Goal: Transaction & Acquisition: Purchase product/service

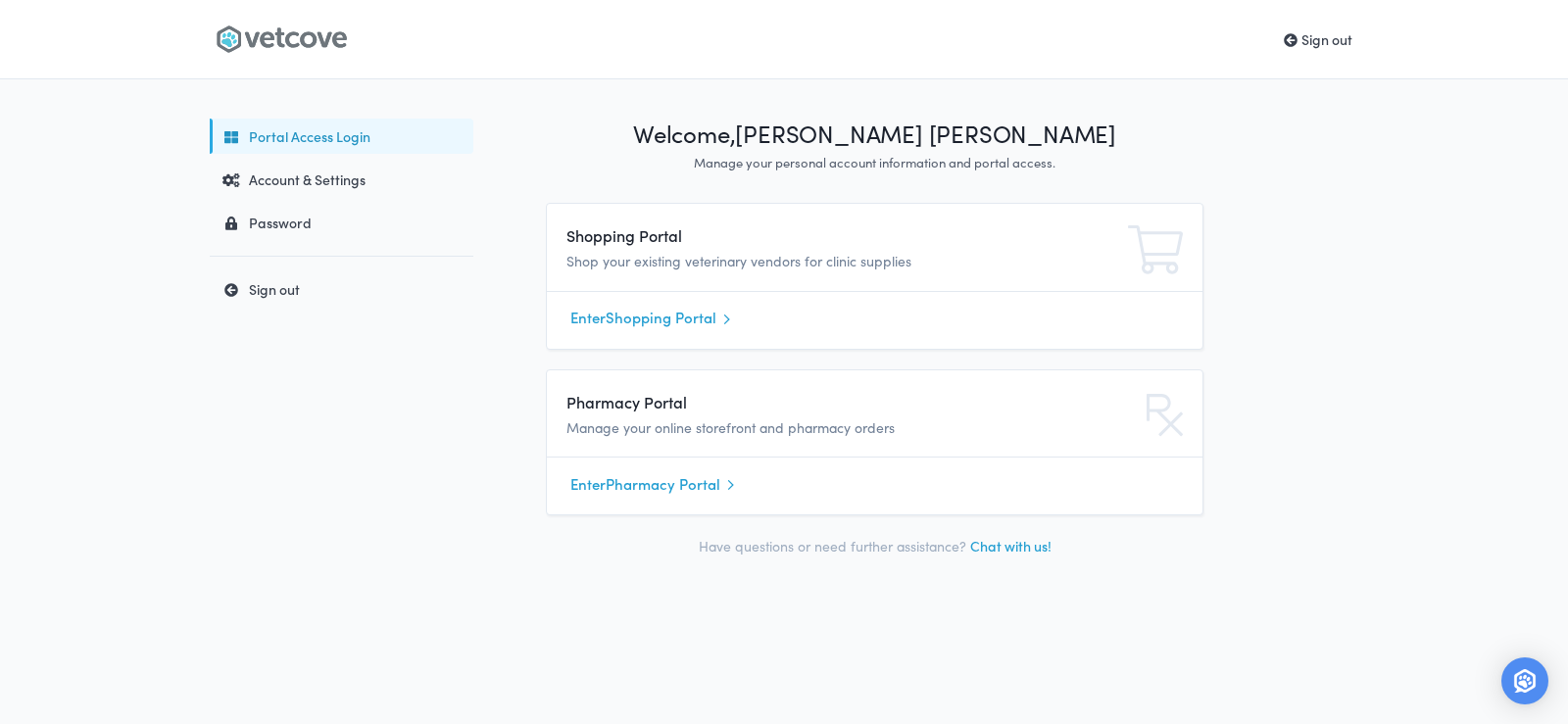
click at [690, 317] on link "Enter Shopping Portal" at bounding box center [874, 318] width 608 height 29
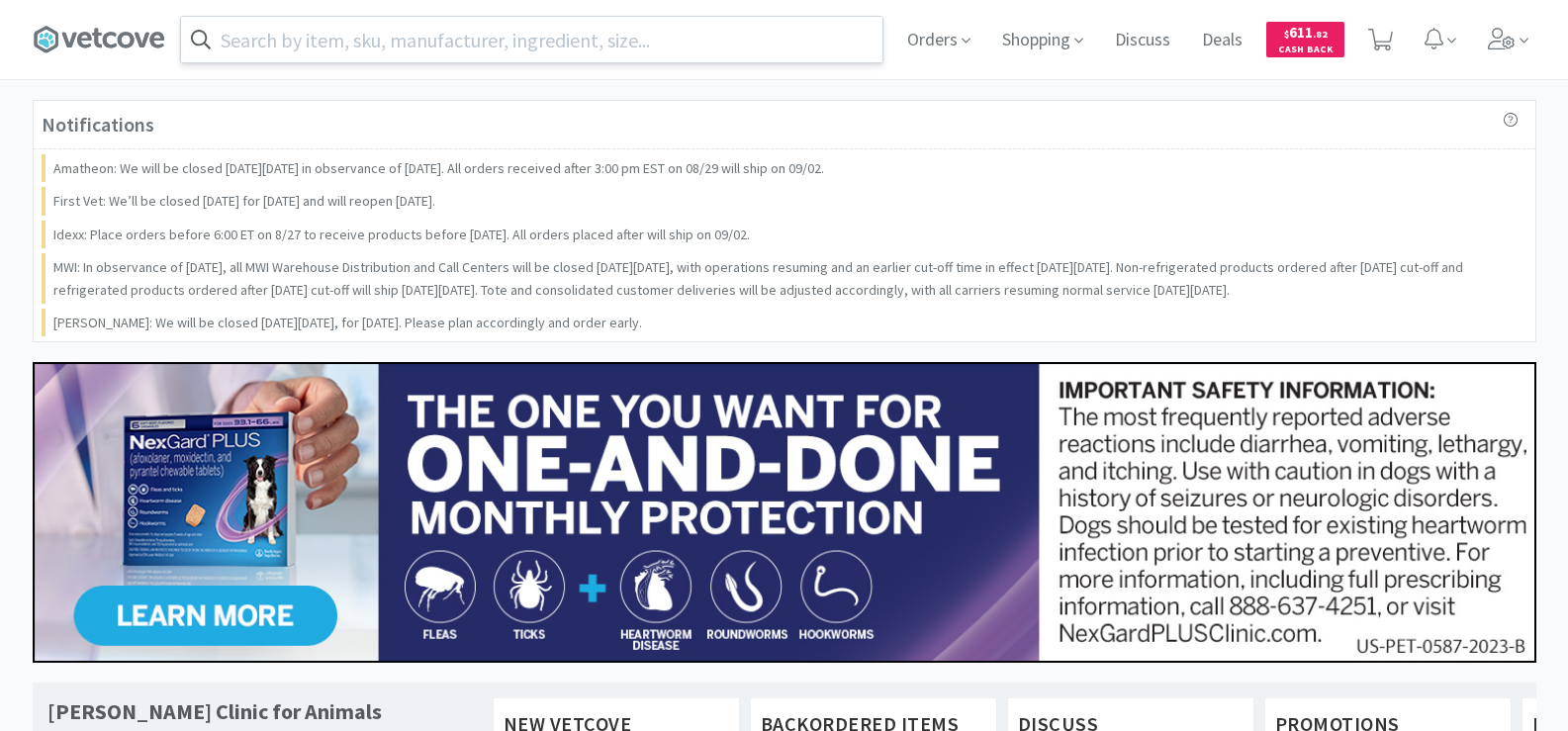
click at [370, 50] on input "text" at bounding box center [532, 40] width 701 height 46
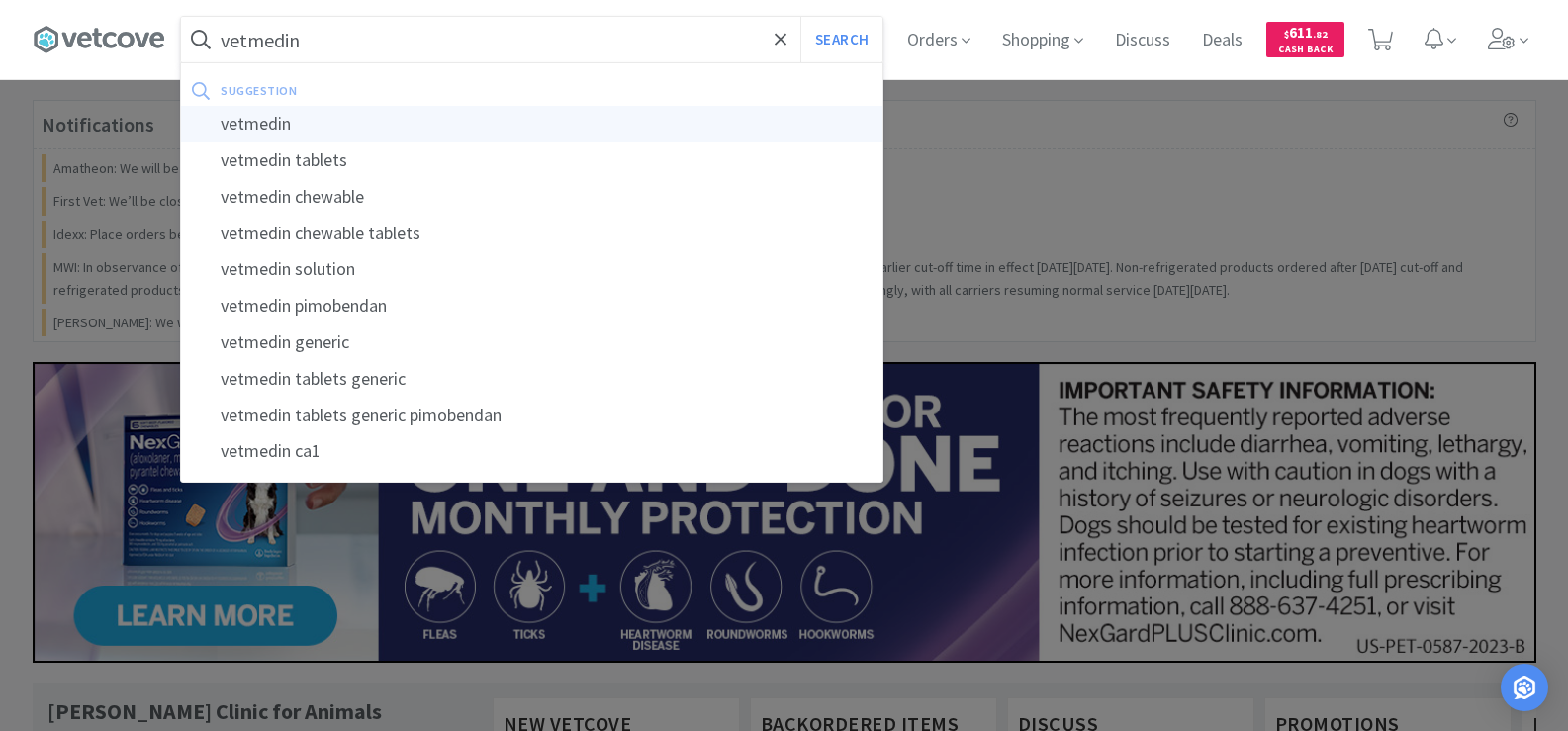
type input "vetmedin"
click at [330, 119] on div "vetmedin" at bounding box center [532, 124] width 701 height 37
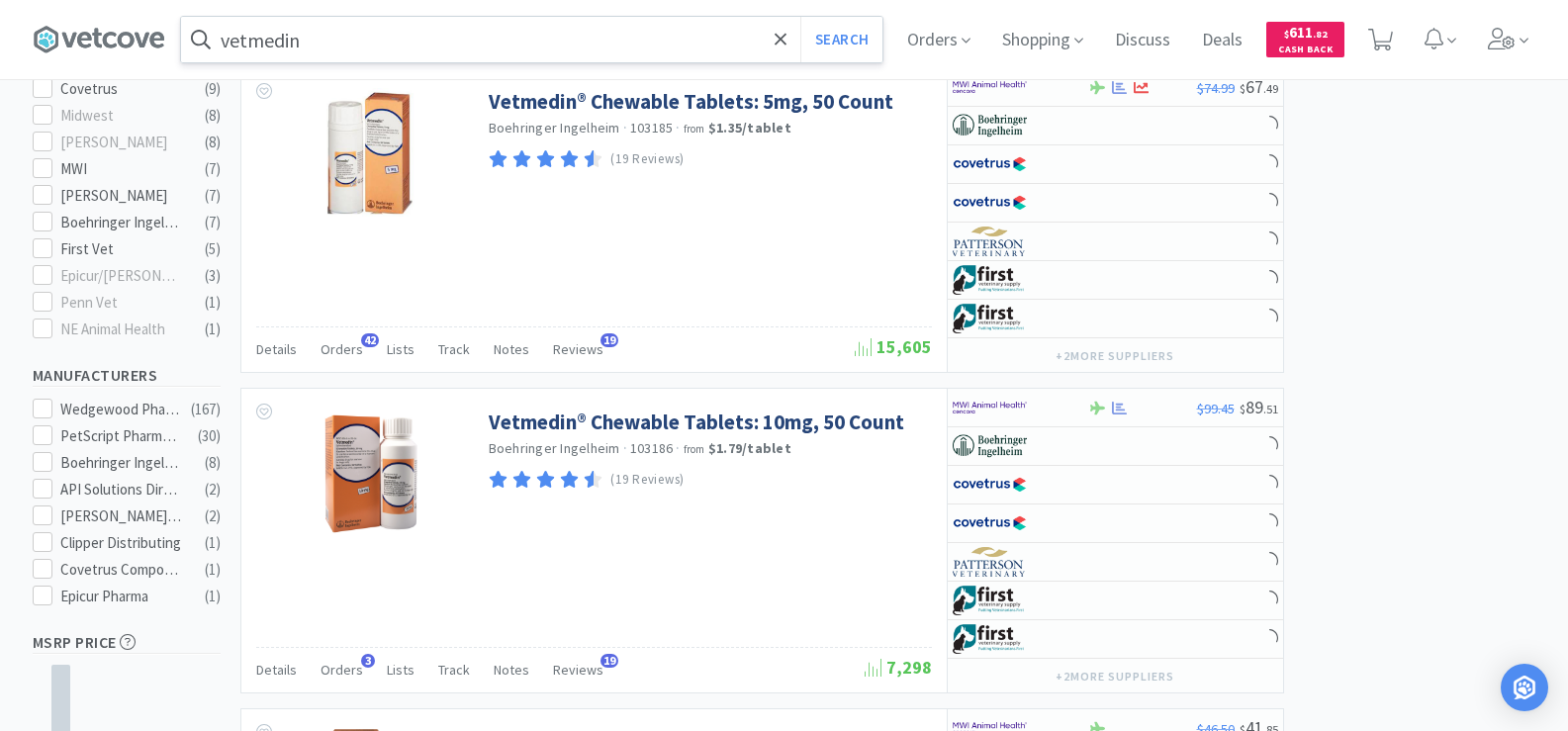
select select "1"
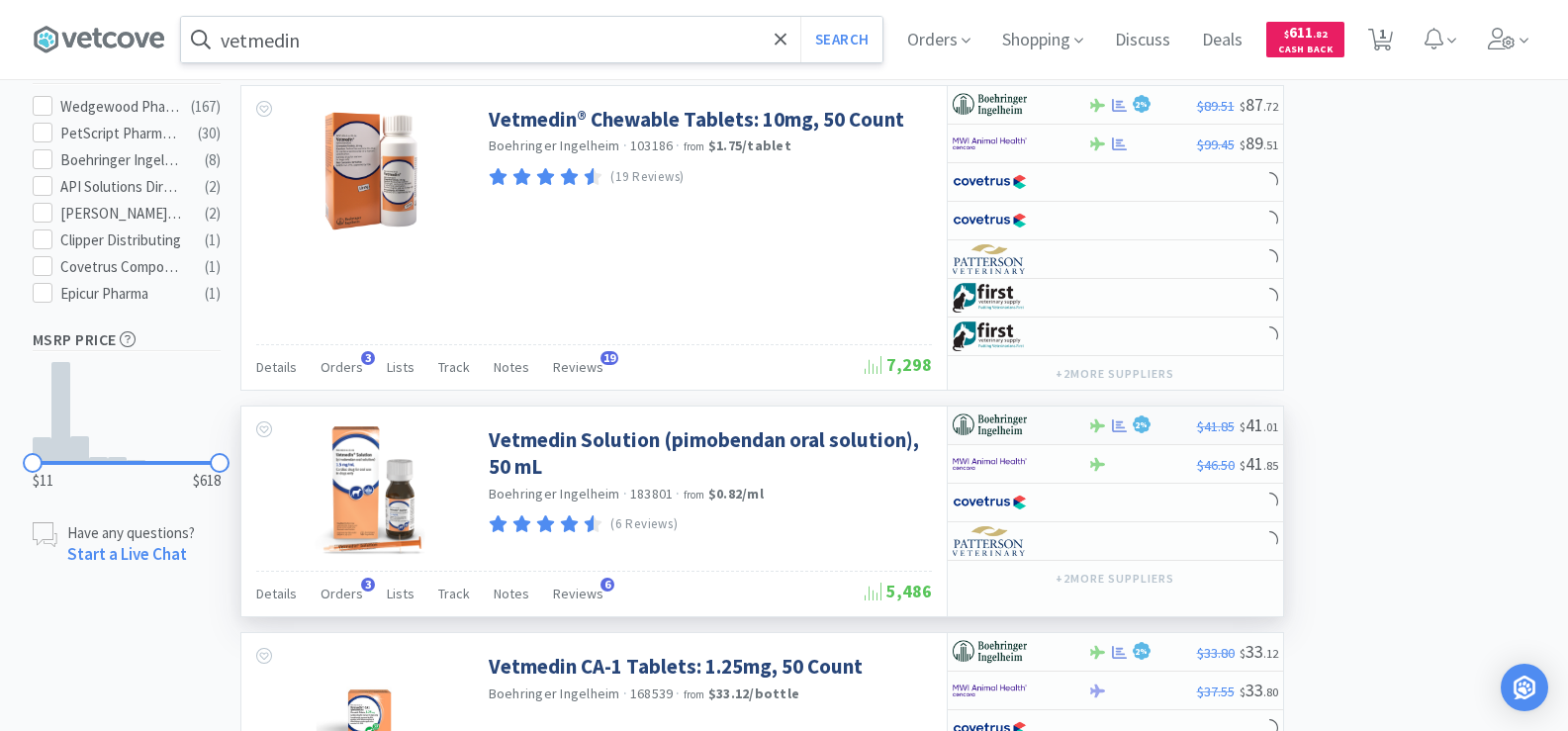
click at [1116, 426] on icon at bounding box center [1119, 426] width 15 height 15
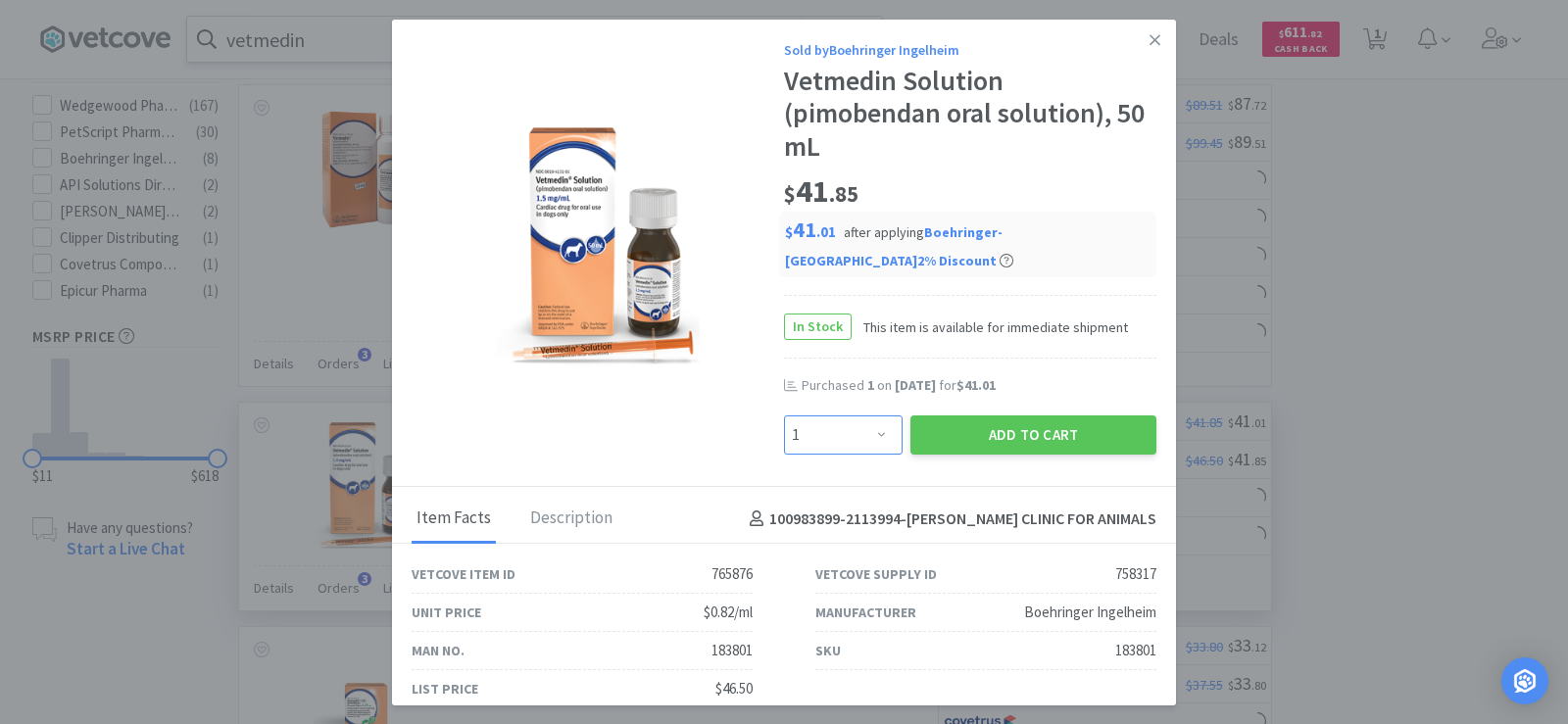
click at [871, 417] on select "Enter Quantity 1 2 3 4 5 6 7 8 9 10 11 12 13 14 15 16 17 18 19 20 Enter Quantity" at bounding box center [843, 435] width 119 height 39
select select "2"
click at [784, 416] on select "Enter Quantity 1 2 3 4 5 6 7 8 9 10 11 12 13 14 15 16 17 18 19 20 Enter Quantity" at bounding box center [843, 435] width 119 height 39
click at [1057, 416] on button "Add to Cart" at bounding box center [1034, 435] width 246 height 39
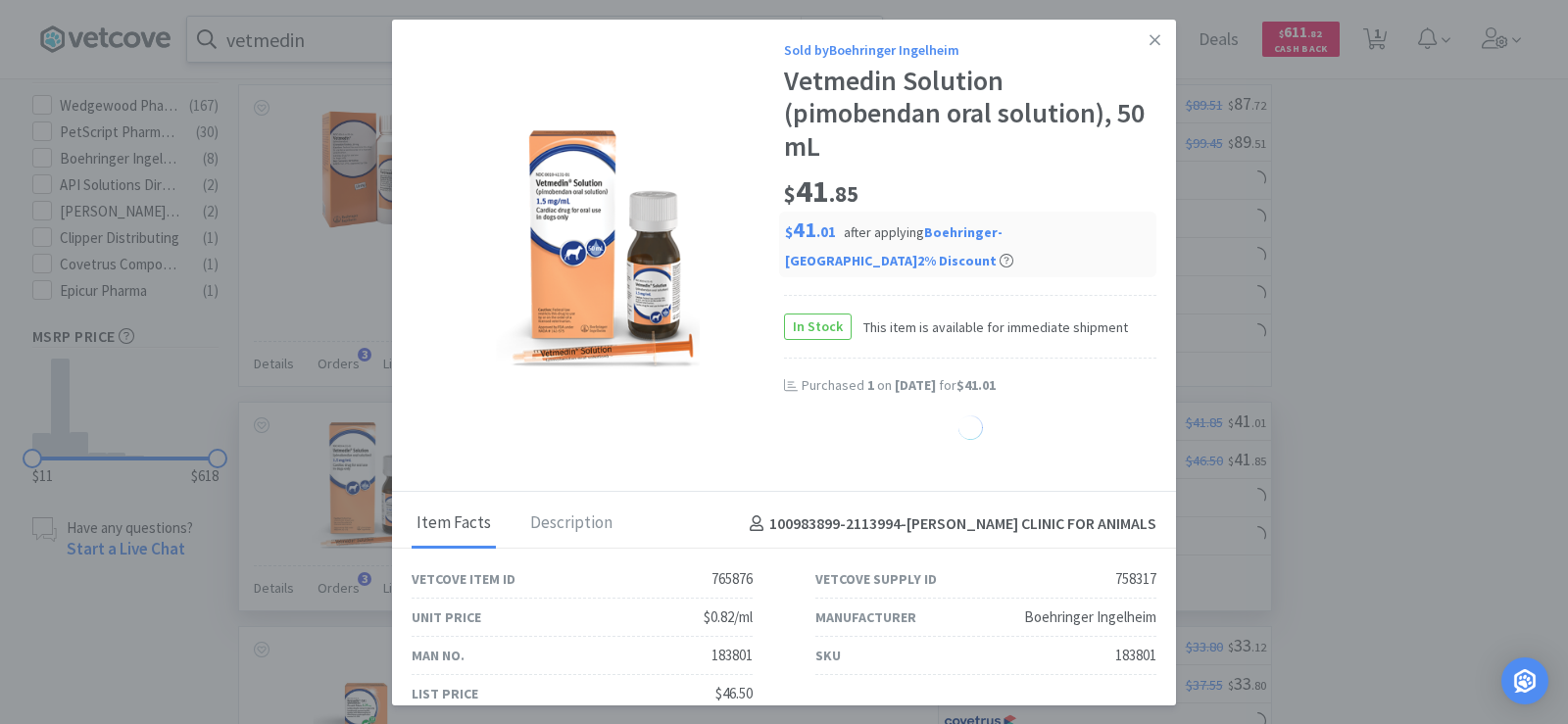
select select "2"
